Goal: Transaction & Acquisition: Purchase product/service

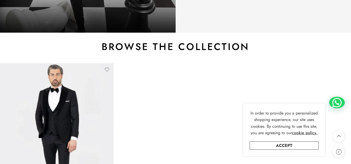
scroll to position [182, 0]
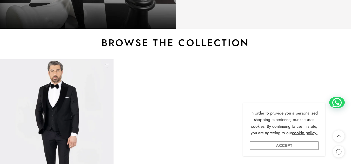
click at [281, 145] on link "Accept" at bounding box center [283, 146] width 69 height 8
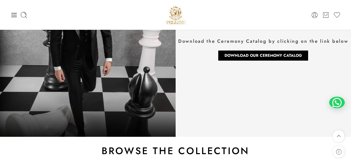
scroll to position [0, 0]
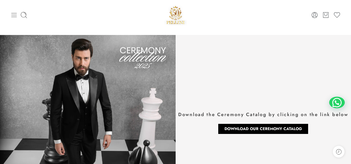
click at [14, 15] on icon at bounding box center [13, 15] width 5 height 4
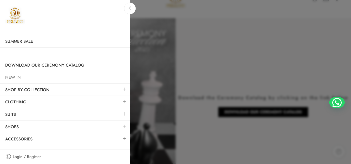
scroll to position [26, 0]
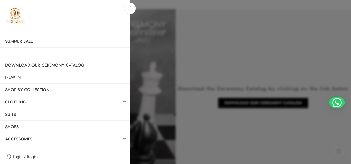
click at [126, 101] on link at bounding box center [124, 101] width 11 height 11
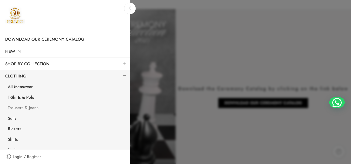
click at [31, 110] on link "Trousers & Jeans" at bounding box center [66, 108] width 127 height 11
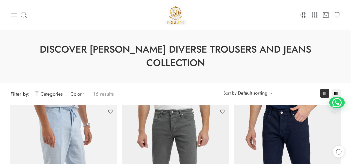
click at [17, 14] on icon at bounding box center [13, 14] width 7 height 7
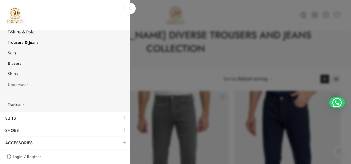
scroll to position [26, 0]
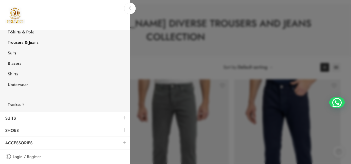
click at [120, 117] on link at bounding box center [124, 117] width 11 height 11
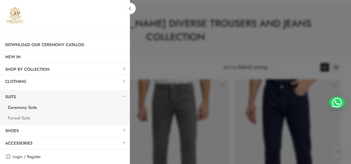
scroll to position [18, 0]
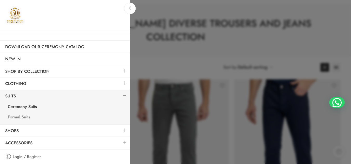
click at [23, 118] on link "Formal Suits" at bounding box center [66, 118] width 127 height 11
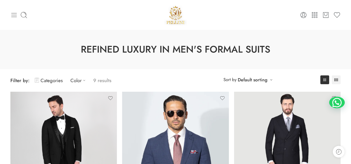
click at [13, 14] on icon at bounding box center [13, 14] width 7 height 7
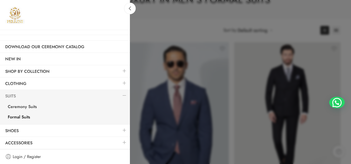
scroll to position [52, 0]
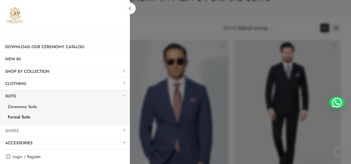
click at [12, 129] on link "Shoes" at bounding box center [65, 131] width 130 height 12
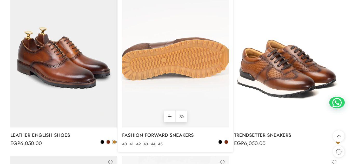
scroll to position [286, 0]
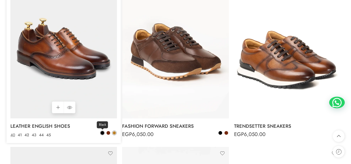
click at [103, 133] on span at bounding box center [102, 133] width 4 height 4
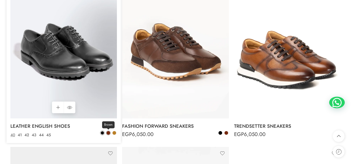
click at [107, 134] on span at bounding box center [108, 133] width 4 height 4
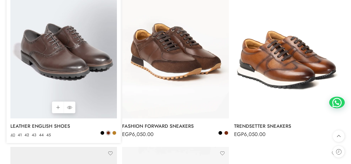
click at [117, 133] on div "Black Brown Camel" at bounding box center [108, 134] width 17 height 6
click at [113, 133] on span at bounding box center [114, 133] width 4 height 4
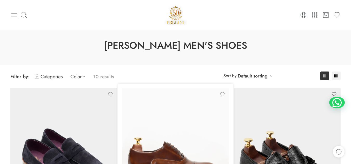
scroll to position [0, 0]
